Goal: Use online tool/utility

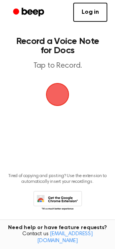
click at [61, 95] on span "button" at bounding box center [57, 94] width 33 height 33
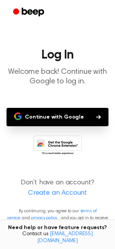
click at [32, 120] on button "Continue with Google" at bounding box center [57, 117] width 102 height 18
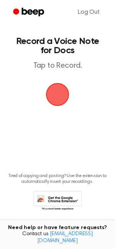
click at [58, 101] on span "button" at bounding box center [57, 94] width 43 height 43
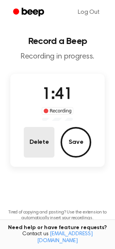
click at [47, 152] on button "Delete" at bounding box center [39, 142] width 31 height 31
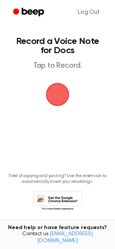
click at [52, 97] on span "button" at bounding box center [58, 95] width 28 height 28
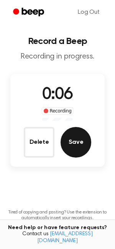
click at [74, 149] on button "Save" at bounding box center [75, 142] width 31 height 31
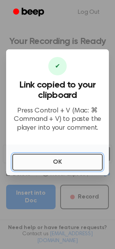
click at [48, 155] on button "OK" at bounding box center [57, 162] width 90 height 17
